Goal: Complete application form

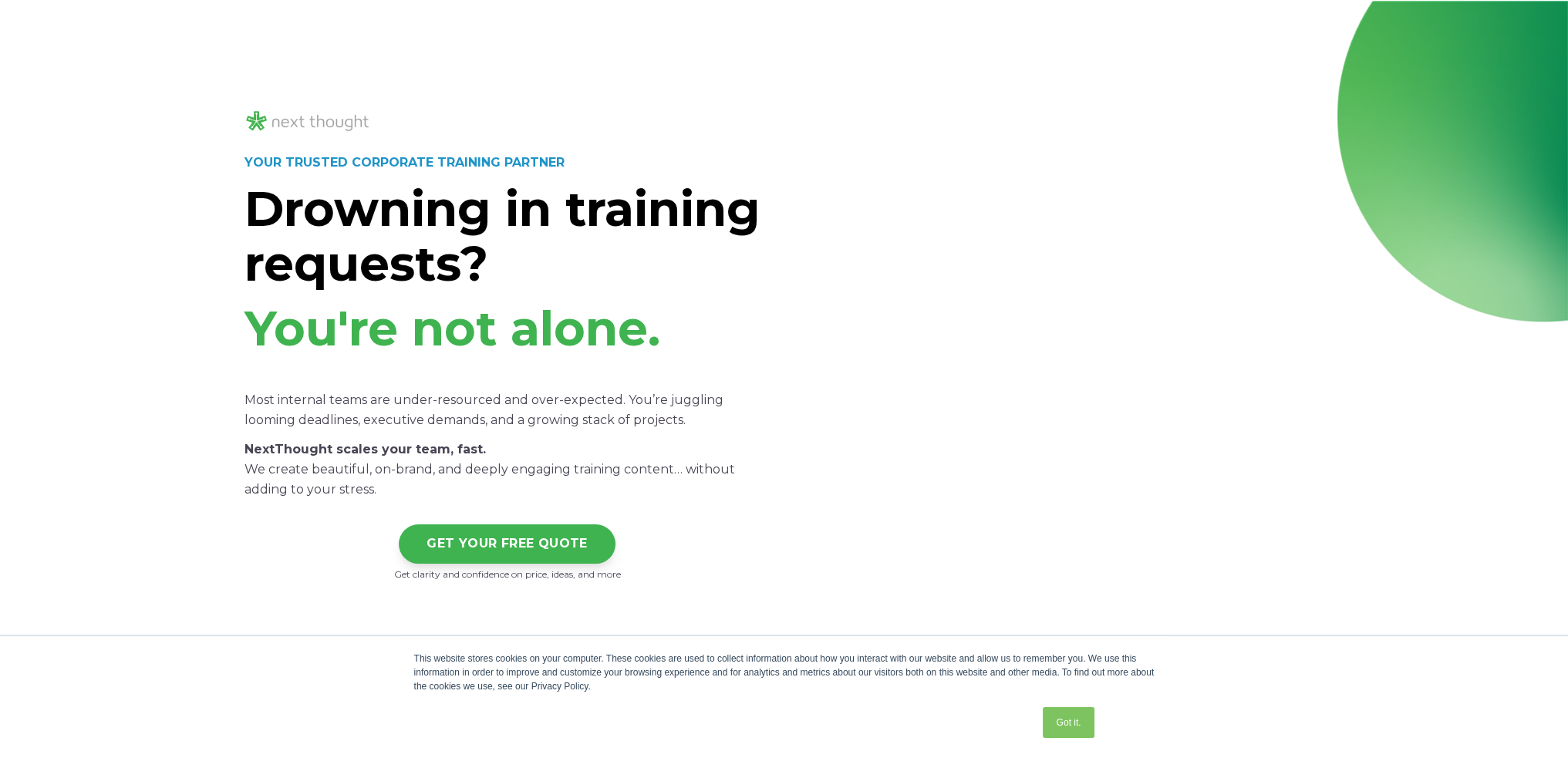
click at [1077, 727] on link "Got it." at bounding box center [1068, 722] width 51 height 31
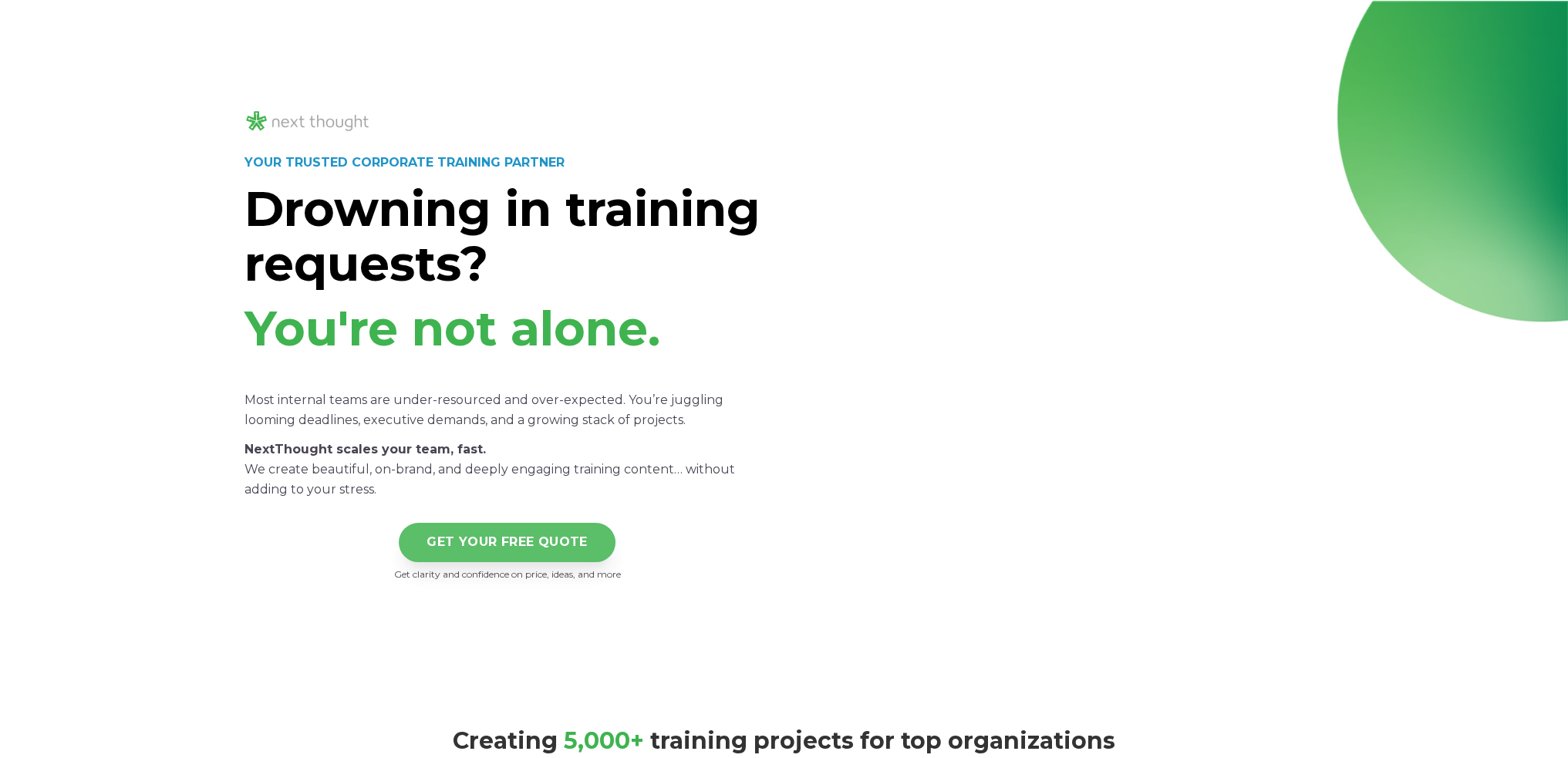
click at [500, 545] on link "GET YOUR FREE QUOTE" at bounding box center [506, 542] width 216 height 39
click at [493, 535] on link "GET YOUR FREE QUOTE" at bounding box center [506, 542] width 216 height 39
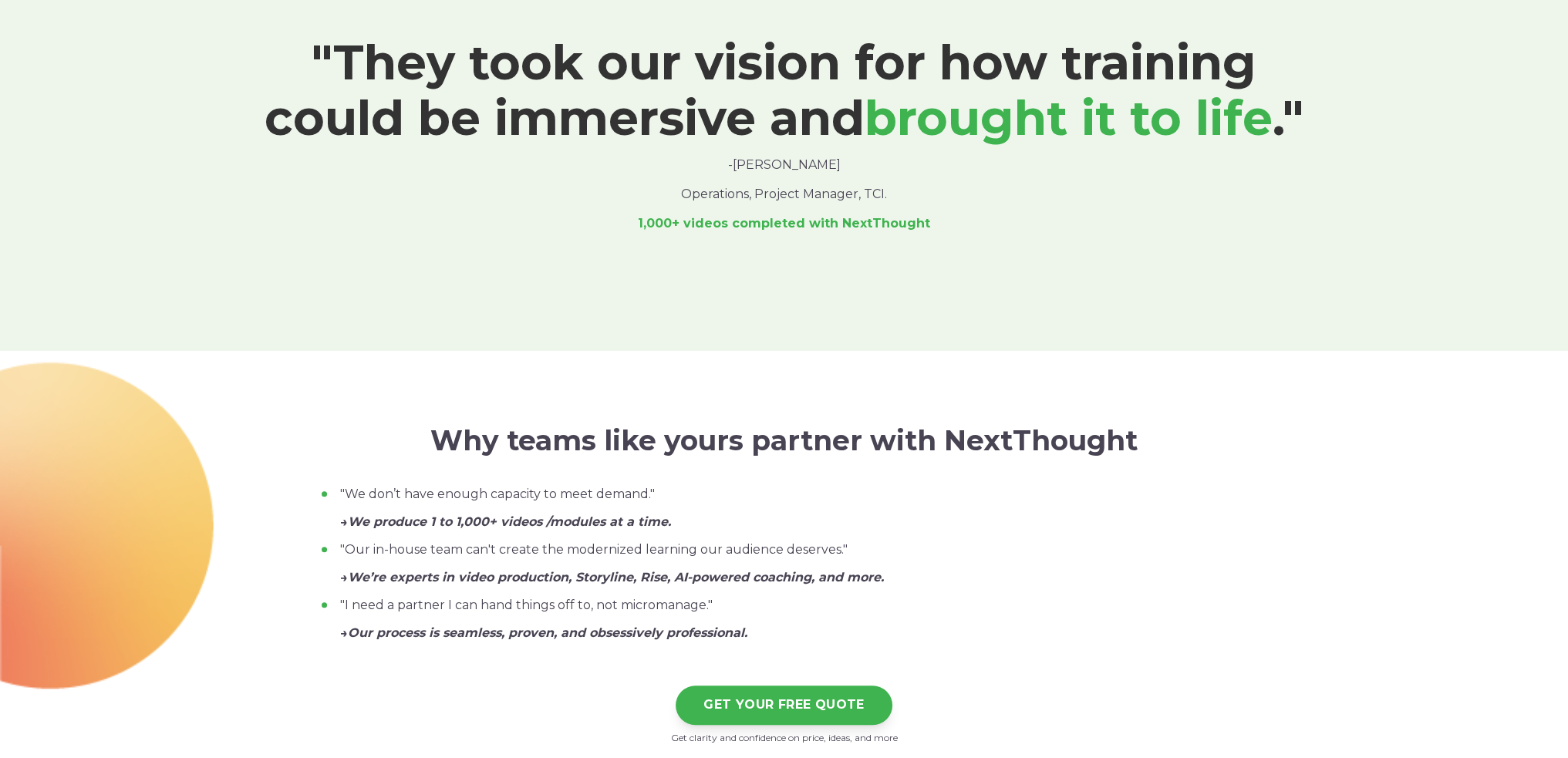
scroll to position [1310, 0]
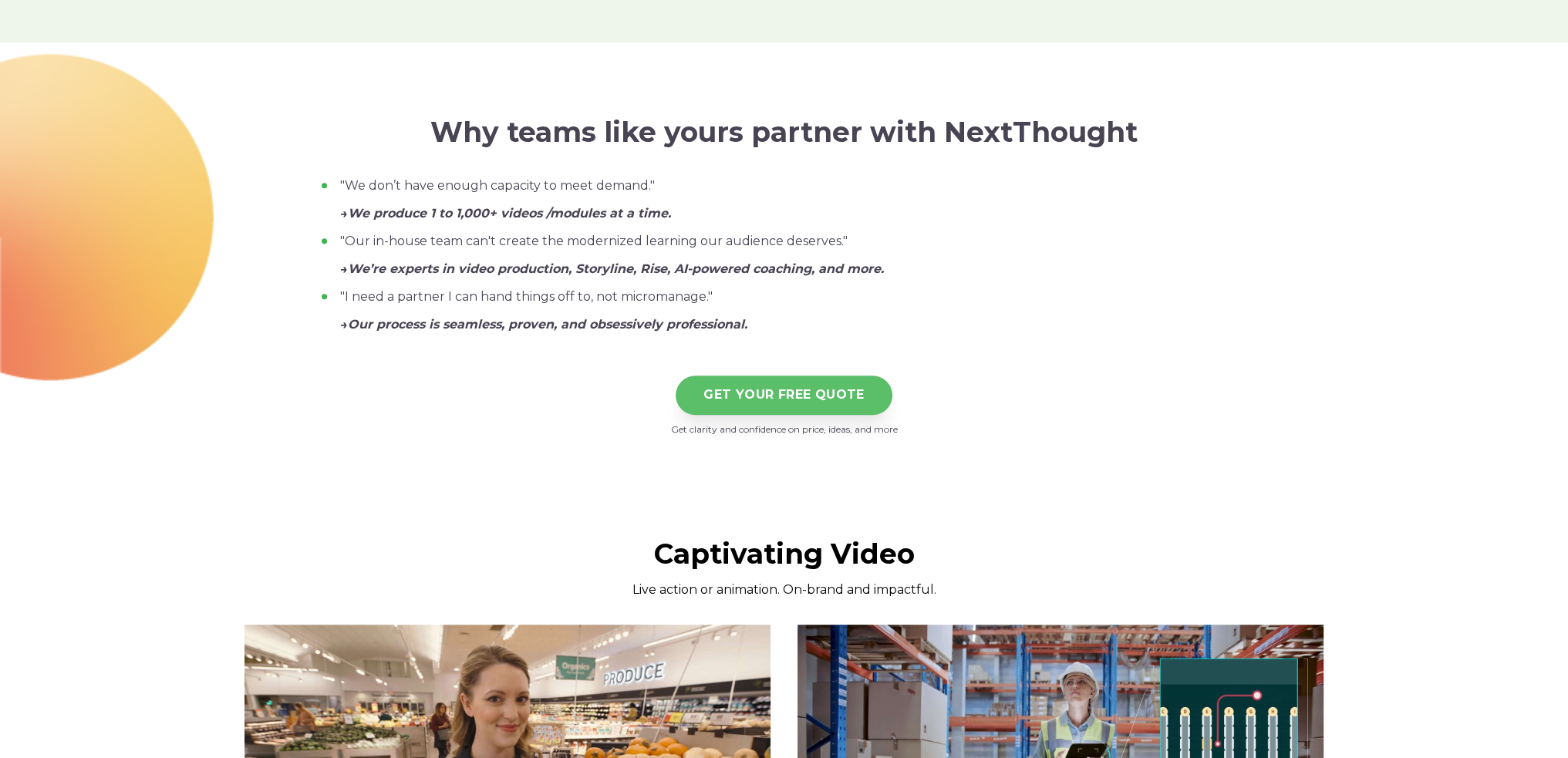
click at [758, 397] on link "GET YOUR FREE QUOTE" at bounding box center [783, 394] width 216 height 39
click at [760, 396] on link "GET YOUR FREE QUOTE" at bounding box center [783, 394] width 216 height 39
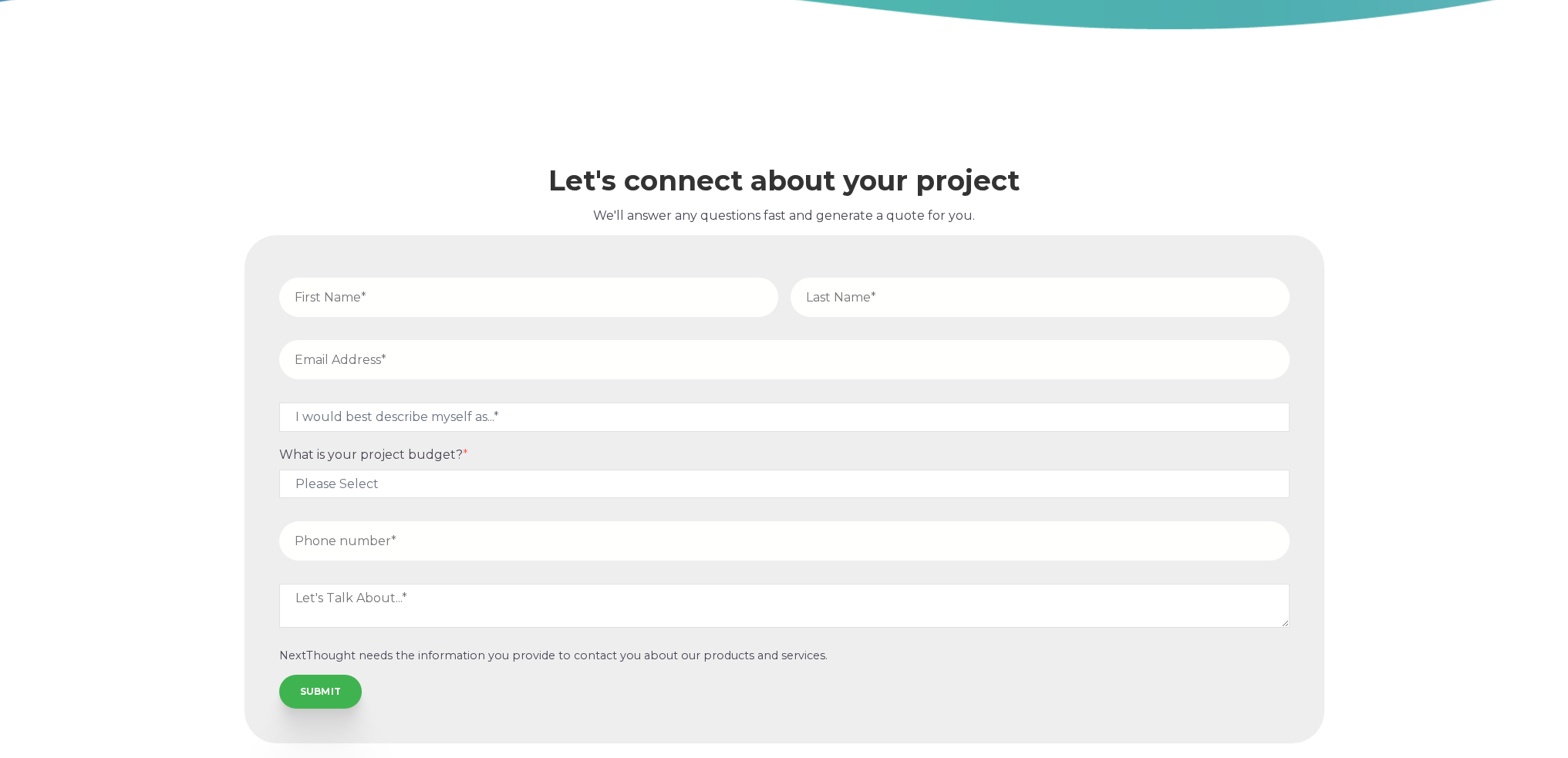
scroll to position [7063, 0]
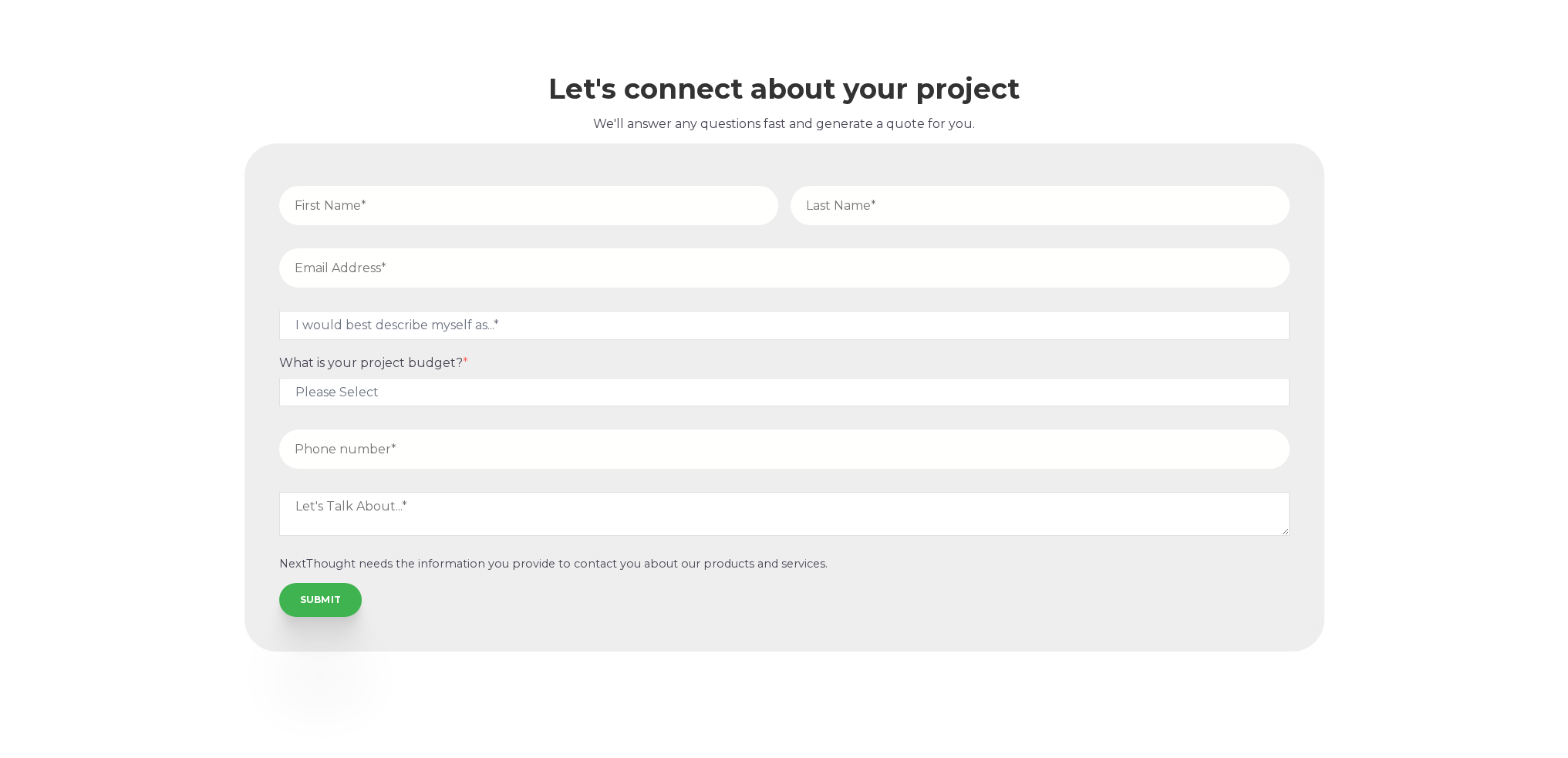
click at [484, 207] on input "text" at bounding box center [529, 205] width 499 height 39
type input "Amanda"
type input "Lewin"
type input "alewin@wlhr.legal"
click at [501, 329] on select "I would best describe myself as...* Other I am an executive or owner of a compa…" at bounding box center [784, 325] width 1010 height 29
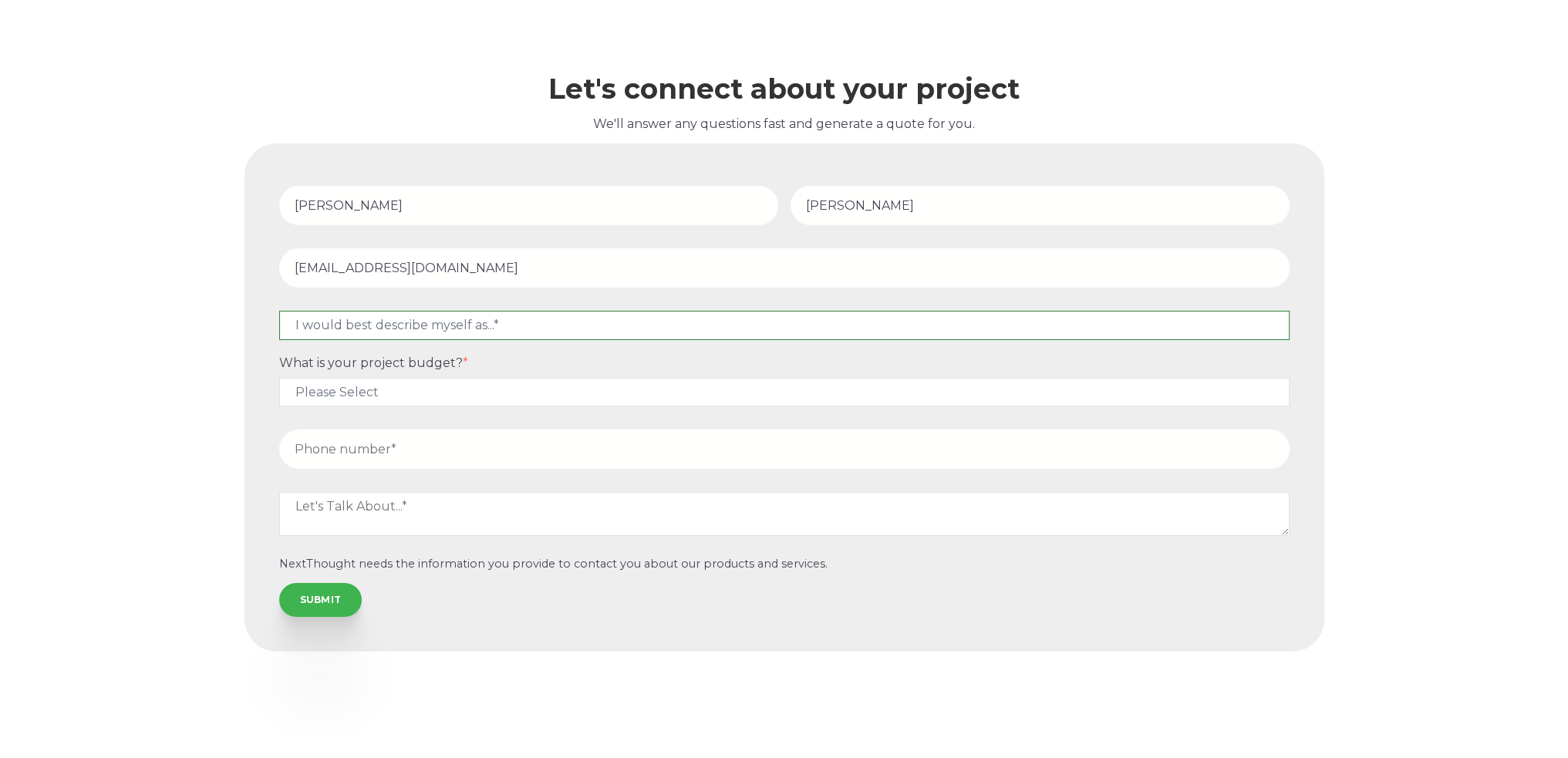
select select "persona_5"
click at [279, 310] on select "I would best describe myself as...* Other I am an executive or owner of a compa…" at bounding box center [784, 325] width 1010 height 29
click at [420, 393] on select "Please Select $5,000 - $15,000 $15,000 - $25,000 $25,000 - $50,000 $50,000+" at bounding box center [784, 392] width 1010 height 29
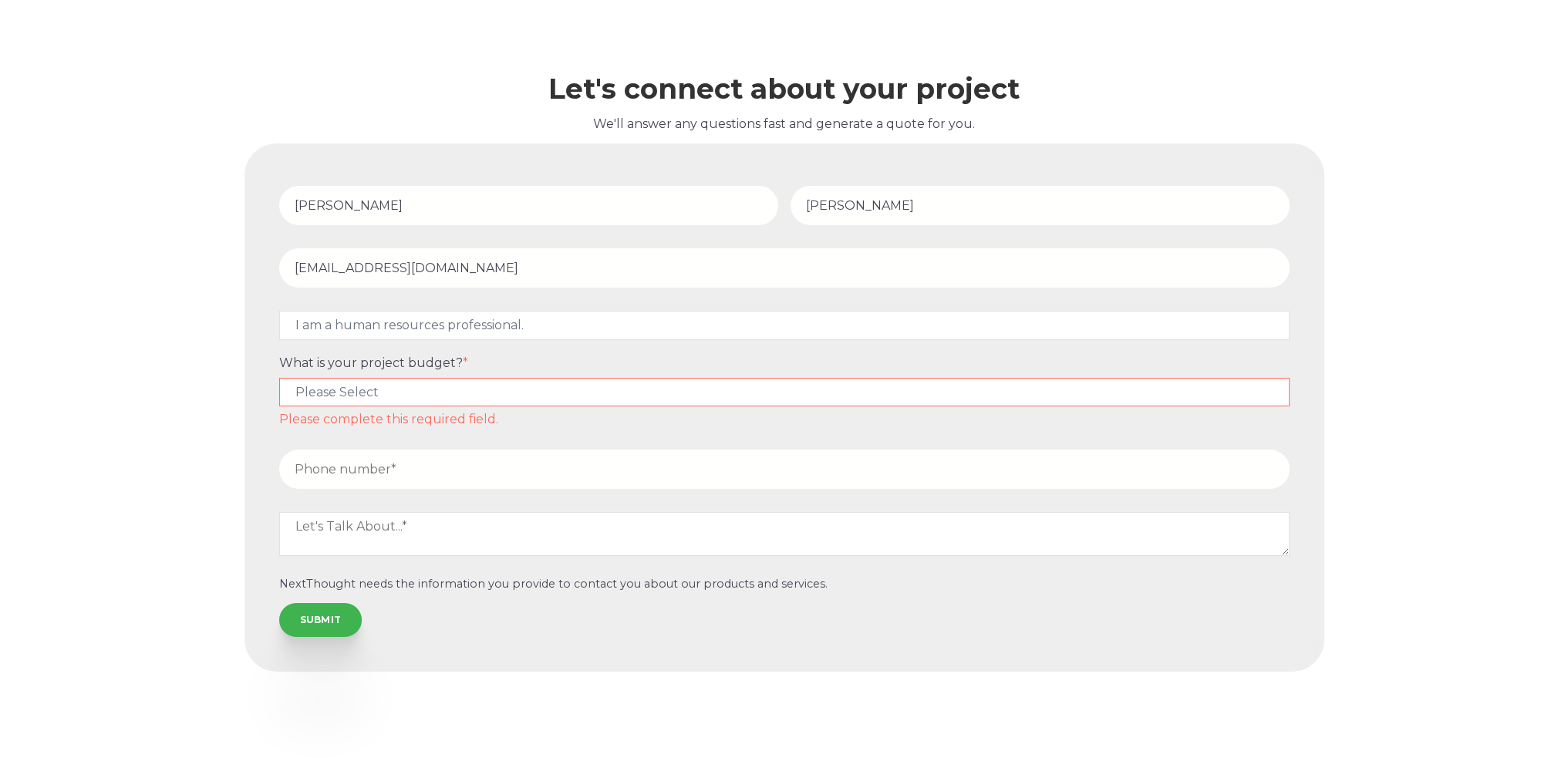
click at [179, 377] on div "Let's connect about your project We'll answer any questions fast and generate a…" at bounding box center [784, 359] width 1568 height 843
click at [358, 403] on select "Please Select $5,000 - $15,000 $15,000 - $25,000 $25,000 - $50,000 $50,000+" at bounding box center [784, 392] width 1010 height 29
select select "$5,000 - $15,000"
click at [279, 377] on select "Please Select $5,000 - $15,000 $15,000 - $25,000 $25,000 - $50,000 $50,000+" at bounding box center [784, 392] width 1010 height 29
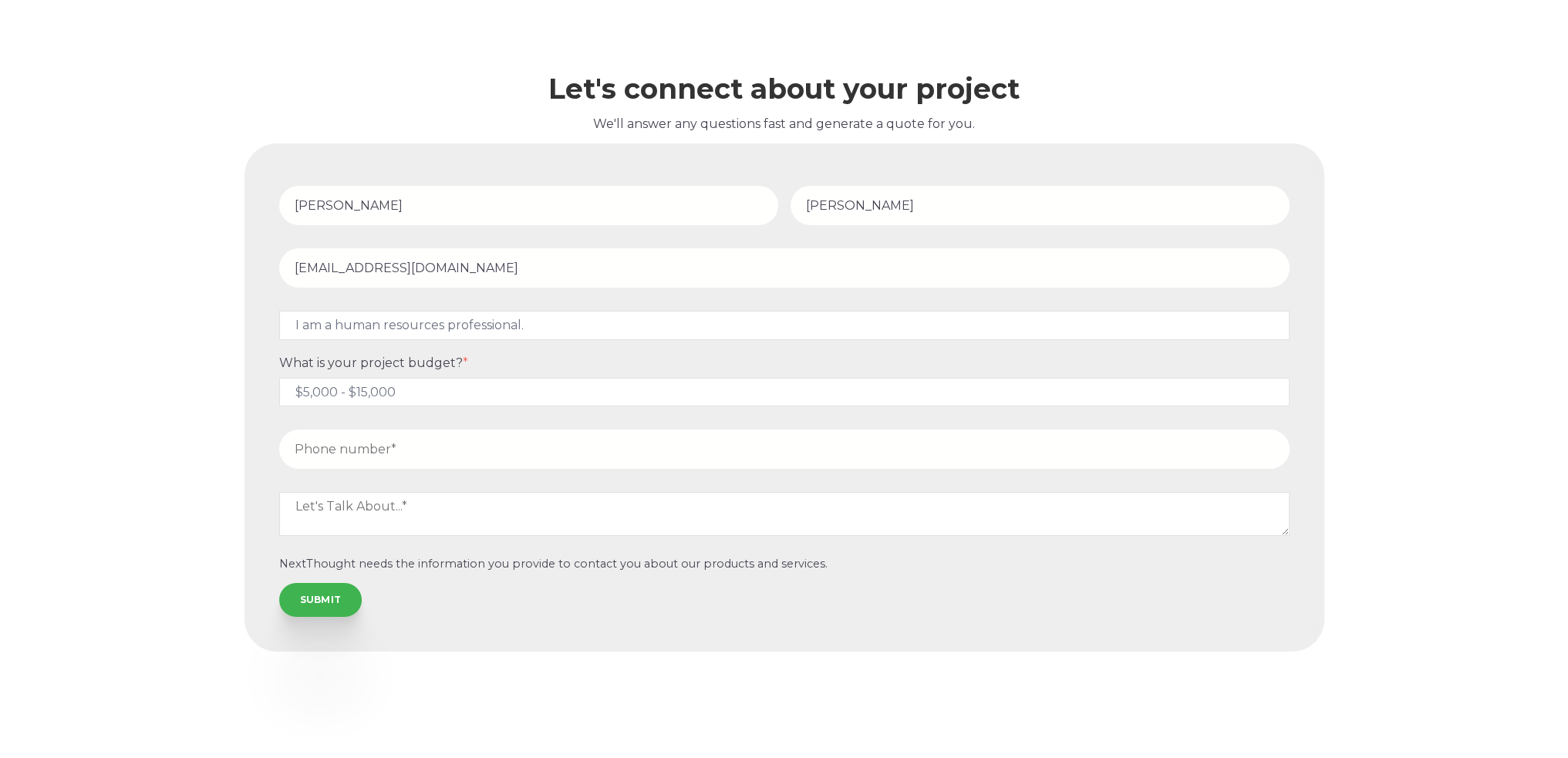
click at [361, 452] on input "tel" at bounding box center [784, 448] width 1010 height 39
type input "2066220494"
click at [380, 527] on textarea at bounding box center [784, 513] width 1010 height 43
type textarea "We are looking for an ethics/code of conduct training video as well as some sor…"
click at [332, 601] on input "SUBMIT" at bounding box center [321, 598] width 83 height 34
